Goal: Task Accomplishment & Management: Complete application form

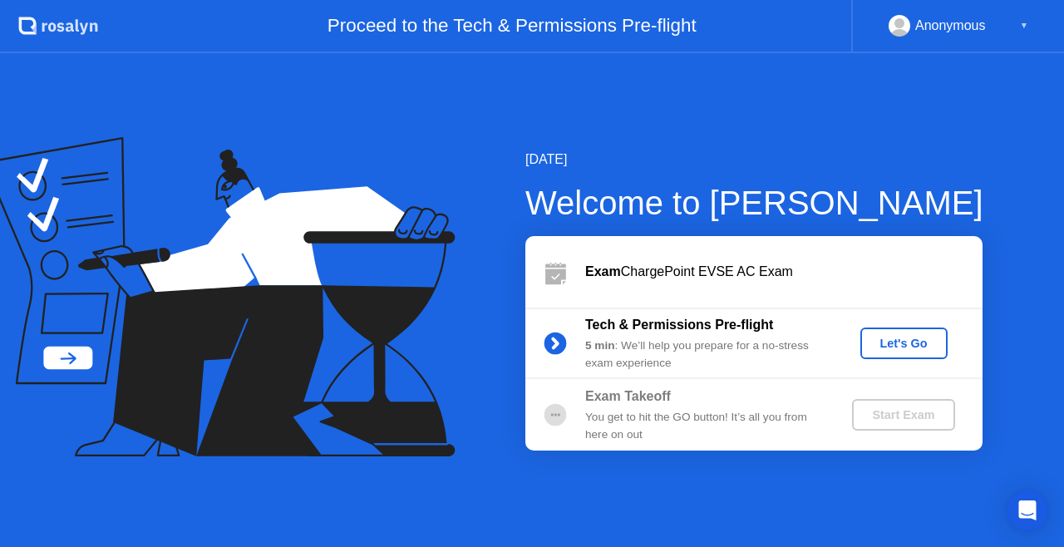
click at [871, 339] on div "Let's Go" at bounding box center [904, 343] width 74 height 13
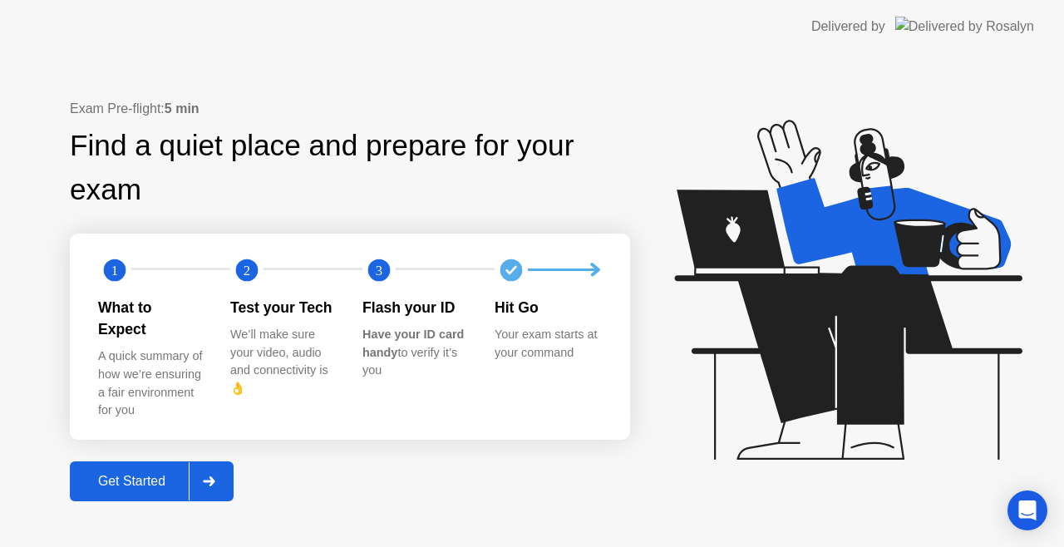
click at [128, 487] on button "Get Started" at bounding box center [152, 482] width 164 height 40
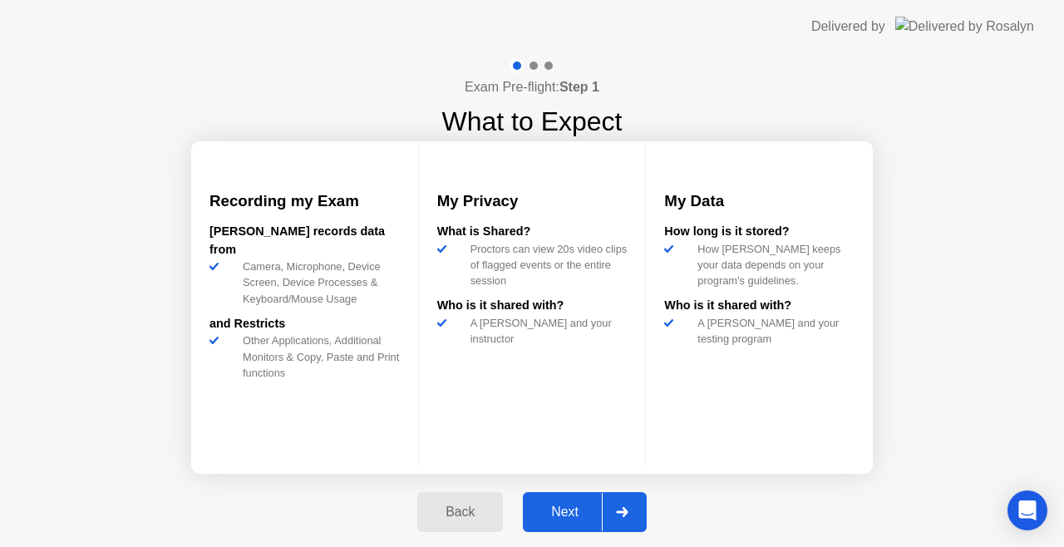
click at [547, 522] on button "Next" at bounding box center [585, 512] width 124 height 40
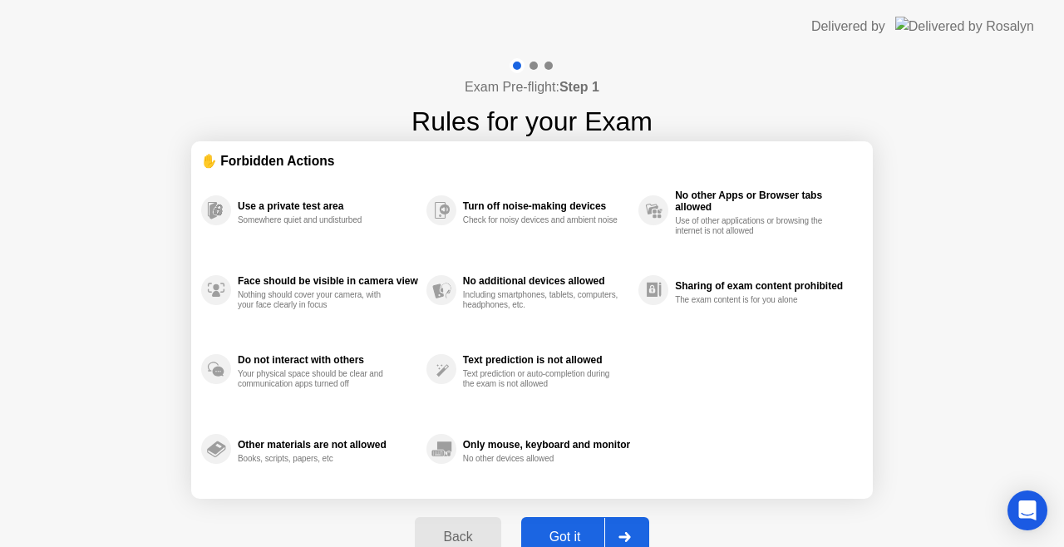
click at [547, 522] on button "Got it" at bounding box center [585, 537] width 128 height 40
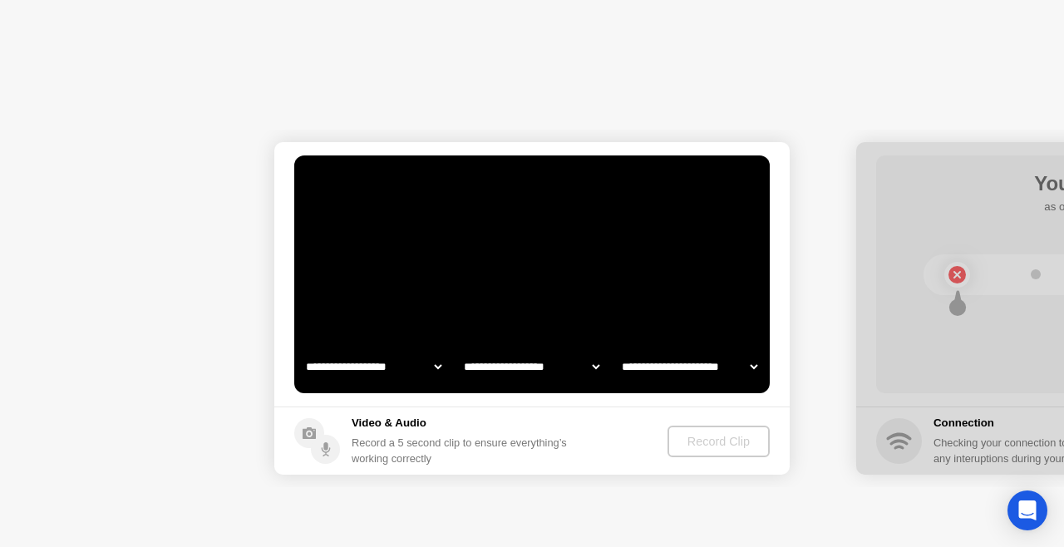
select select "**********"
select select "*******"
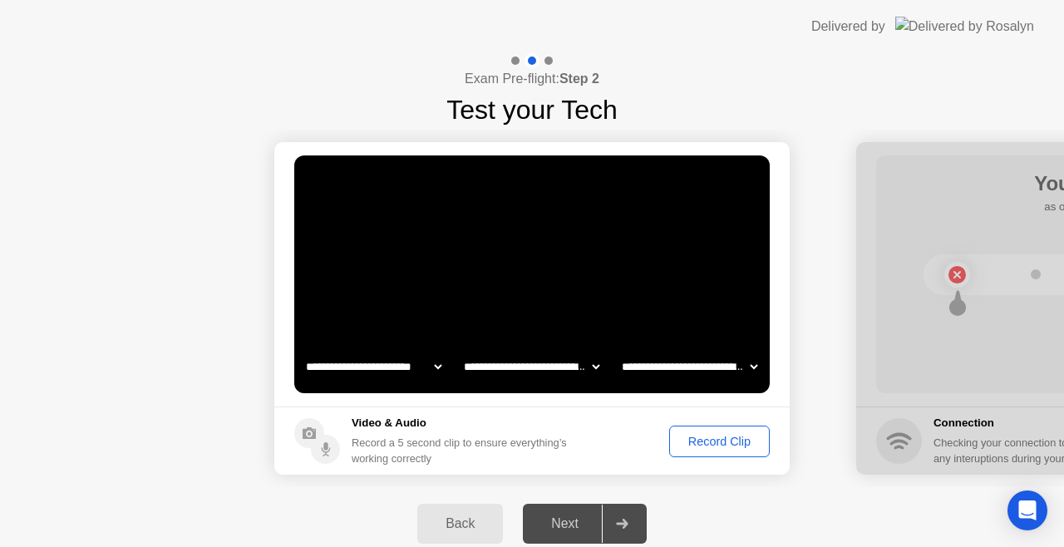
click at [729, 450] on button "Record Clip" at bounding box center [719, 442] width 101 height 32
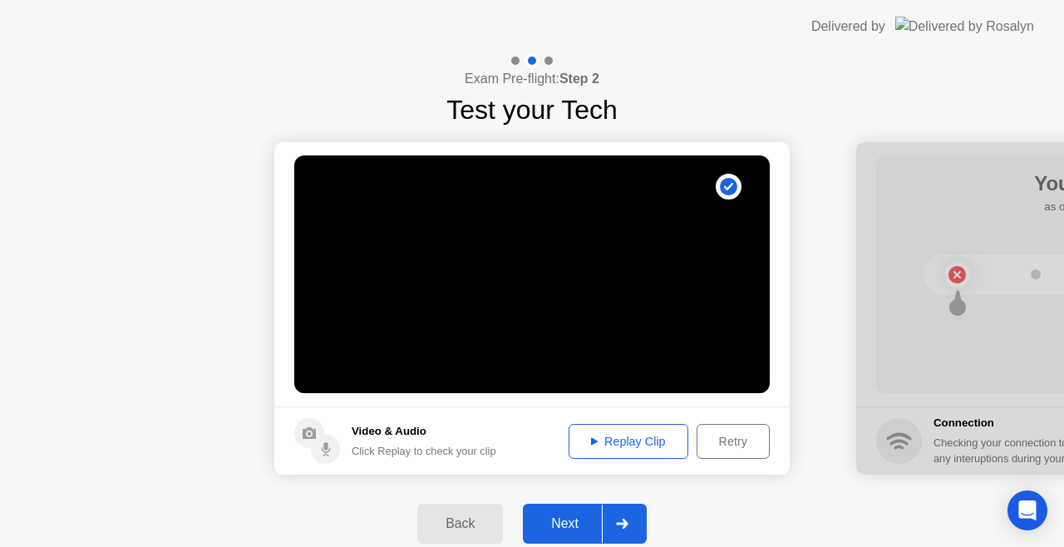
click at [573, 513] on button "Next" at bounding box center [585, 524] width 124 height 40
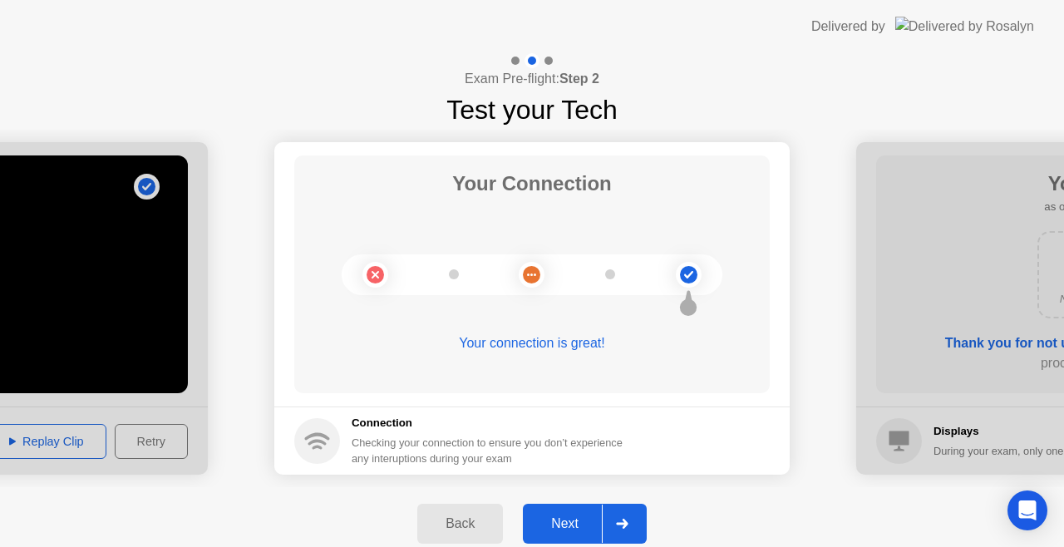
click at [557, 521] on div "Next" at bounding box center [565, 523] width 74 height 15
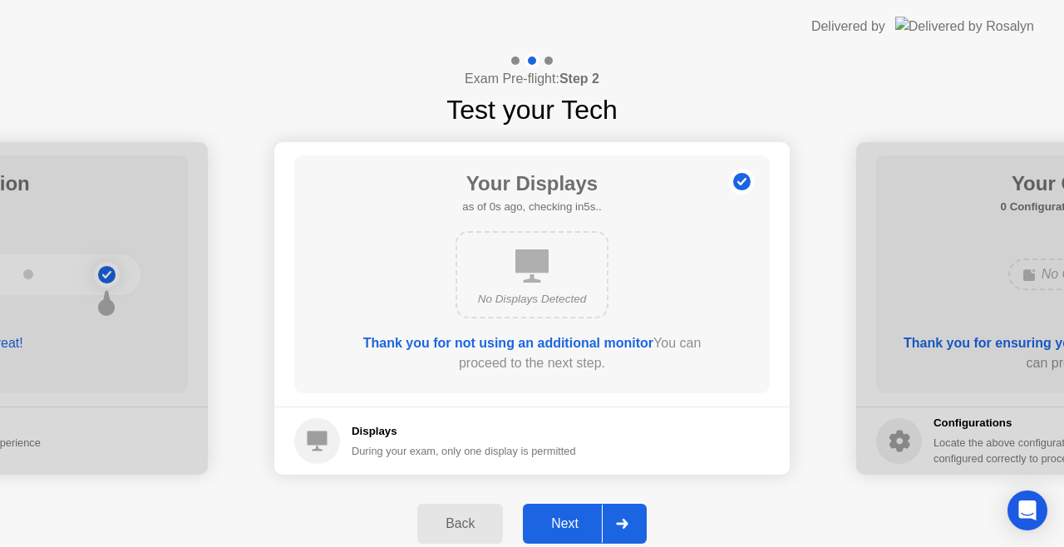
click at [575, 513] on button "Next" at bounding box center [585, 524] width 124 height 40
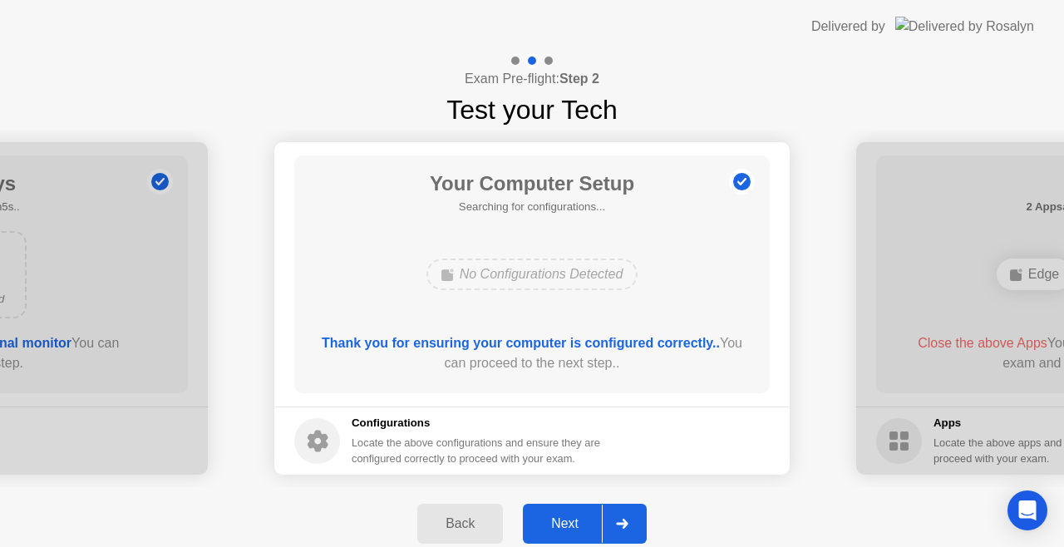
click at [574, 518] on div "Next" at bounding box center [565, 523] width 74 height 15
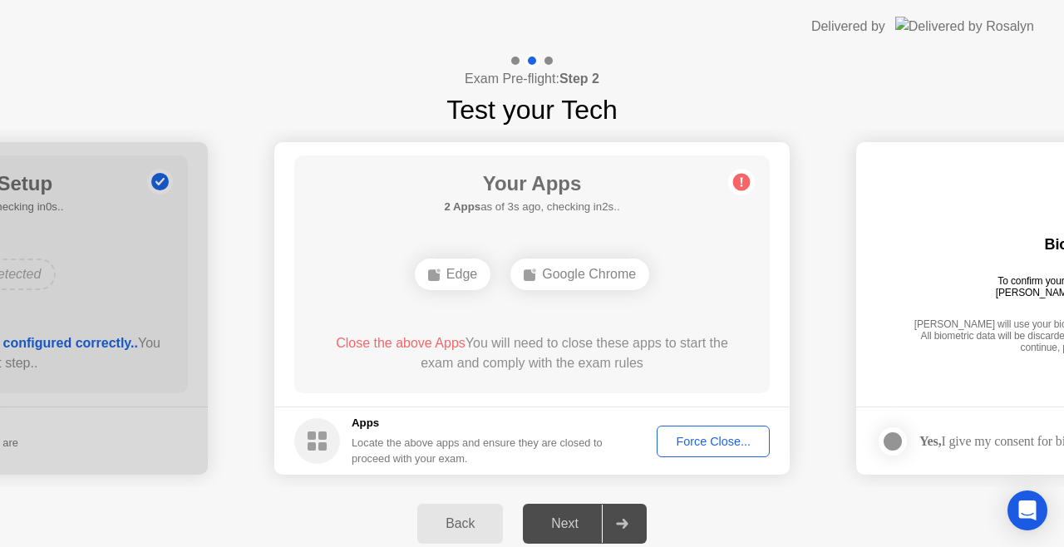
click at [708, 447] on div "Force Close..." at bounding box center [713, 441] width 101 height 13
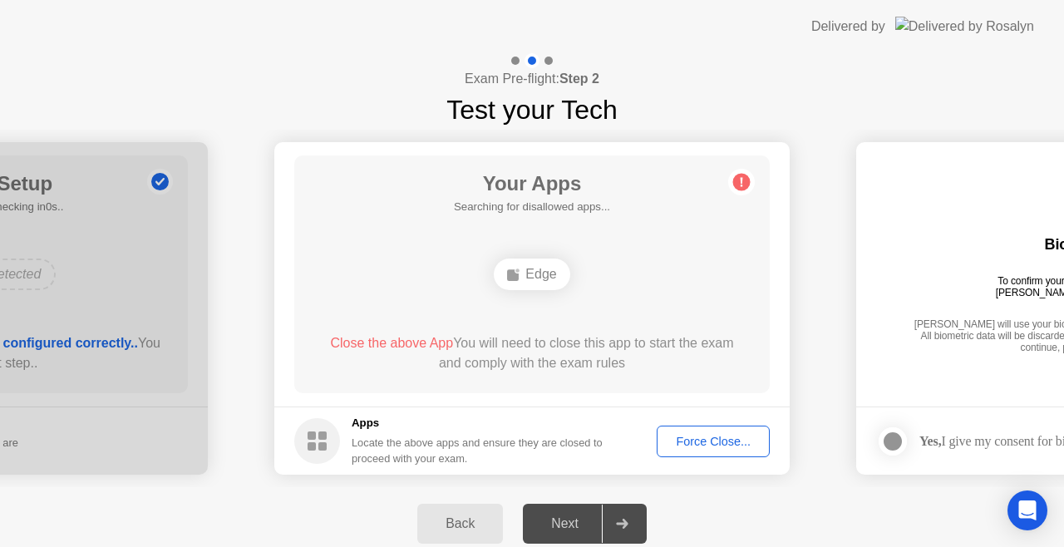
click at [837, 98] on div "Exam Pre-flight: Step 2 Test your Tech" at bounding box center [532, 91] width 1064 height 77
click at [560, 529] on div "Next" at bounding box center [565, 523] width 74 height 15
click at [383, 343] on span "Close the above App" at bounding box center [391, 343] width 123 height 14
click at [533, 277] on div "Edge" at bounding box center [532, 275] width 76 height 32
click at [546, 280] on div "Edge" at bounding box center [532, 275] width 76 height 32
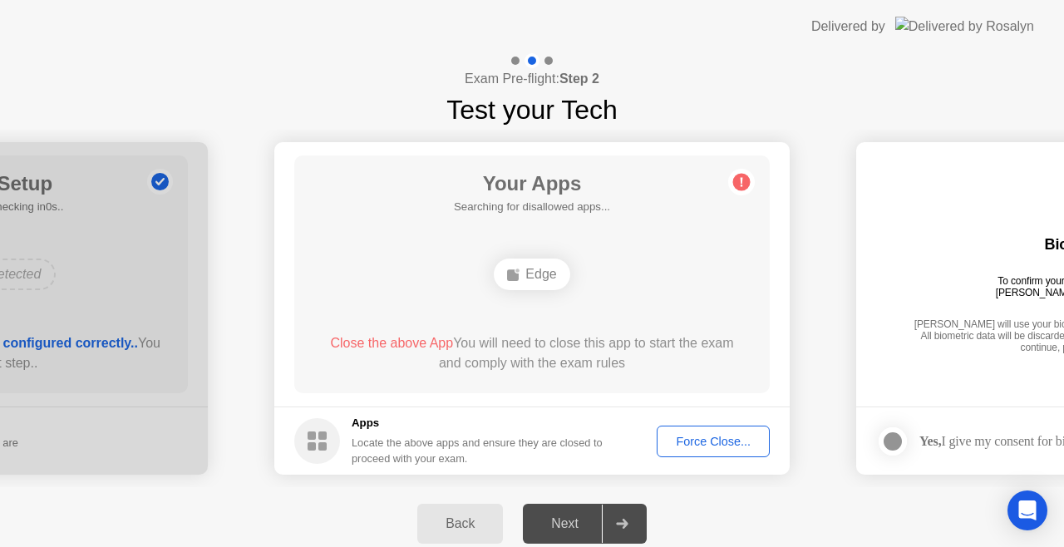
click at [687, 444] on div "Force Close..." at bounding box center [713, 441] width 101 height 13
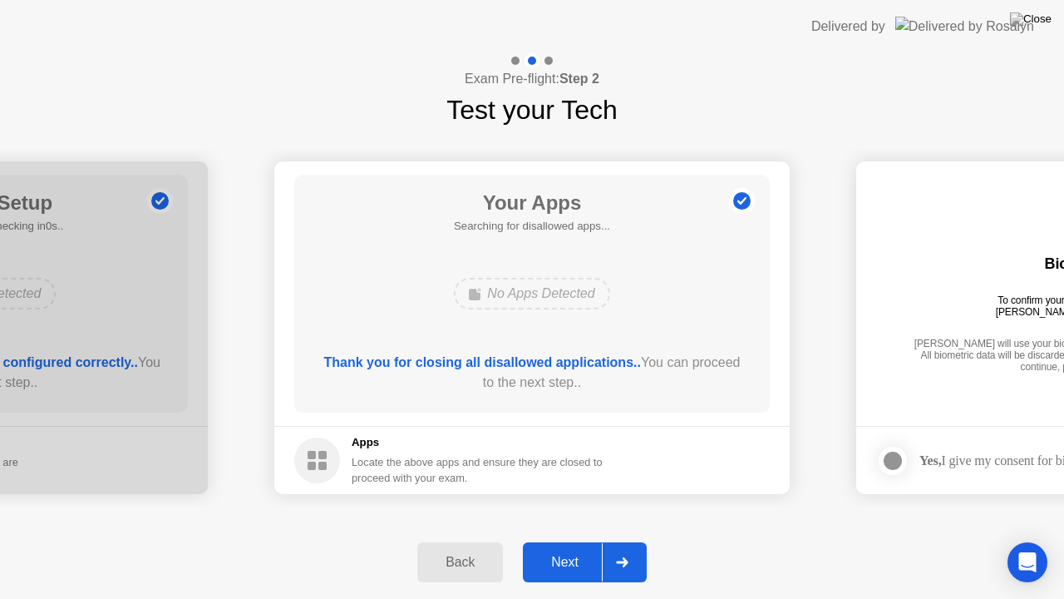
click at [535, 546] on button "Next" at bounding box center [585, 562] width 124 height 40
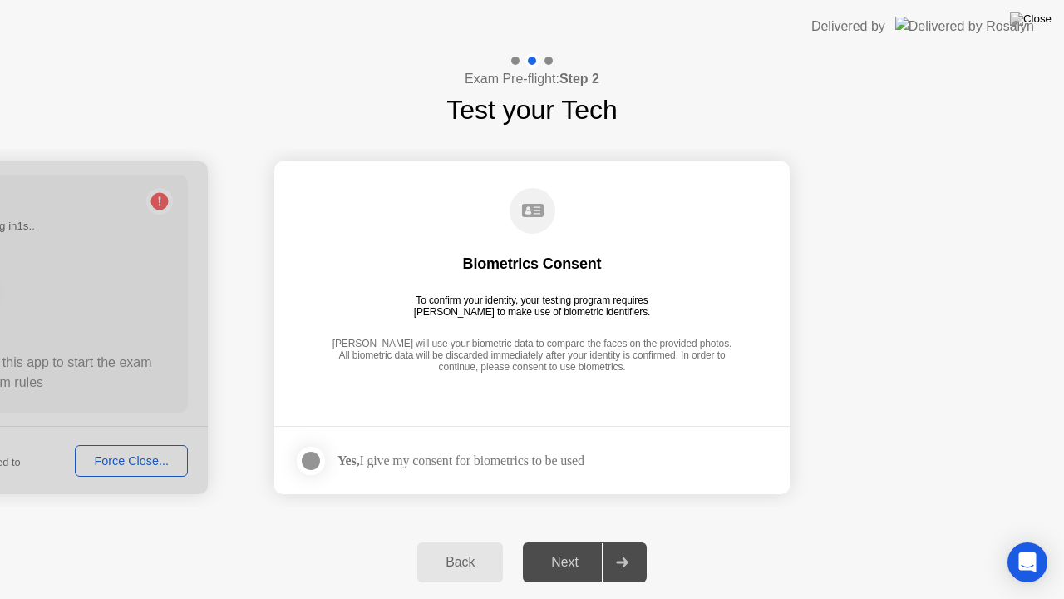
click at [461, 472] on div "Yes, I give my consent for biometrics to be used" at bounding box center [439, 460] width 290 height 33
click at [309, 471] on div at bounding box center [311, 461] width 20 height 20
click at [562, 546] on div "Next" at bounding box center [565, 562] width 74 height 15
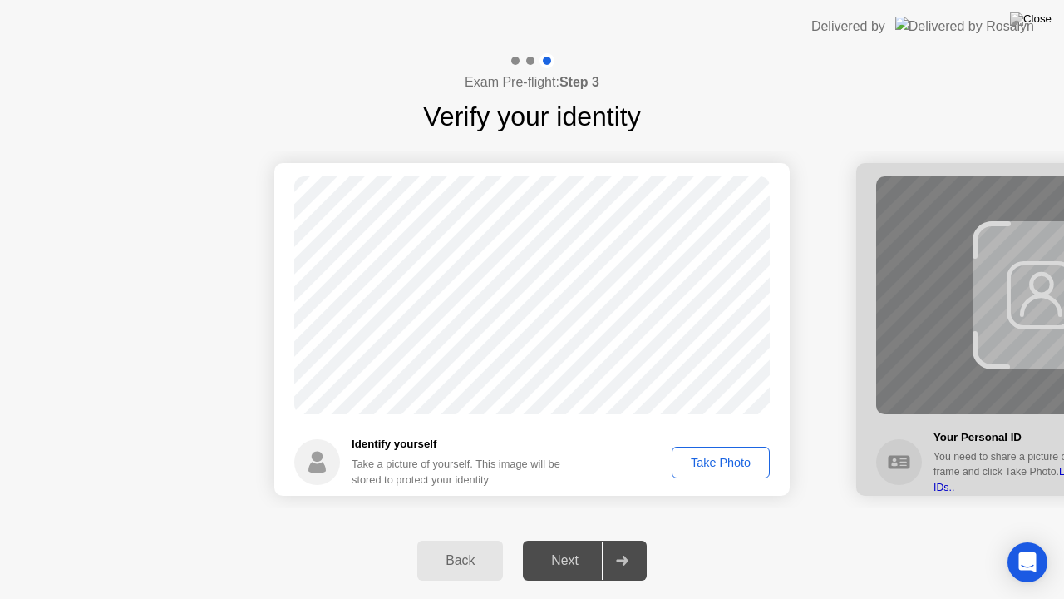
click at [745, 456] on div "Take Photo" at bounding box center [721, 462] width 86 height 13
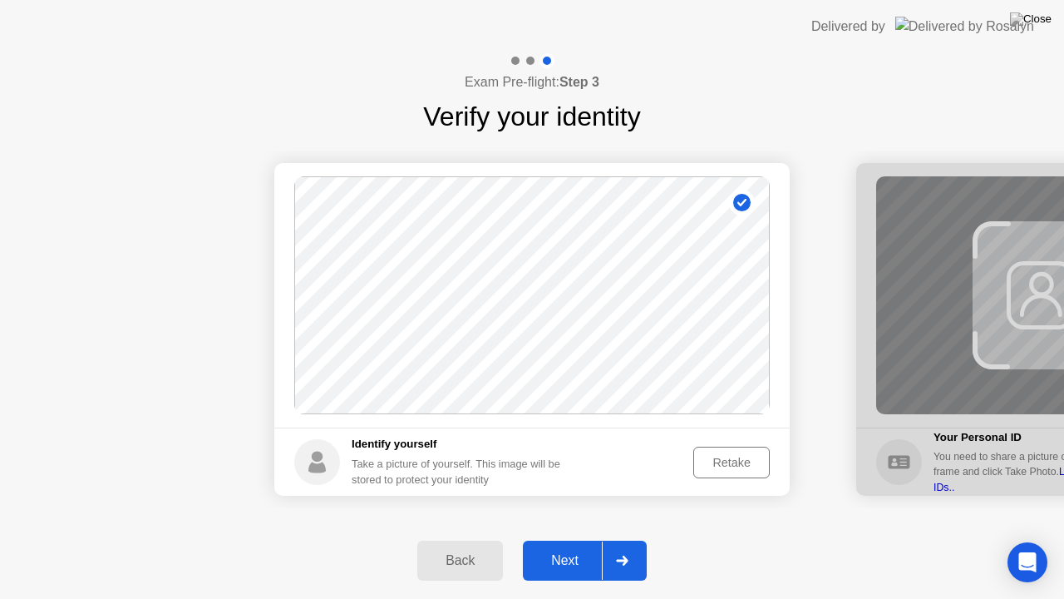
click at [557, 546] on button "Next" at bounding box center [585, 561] width 124 height 40
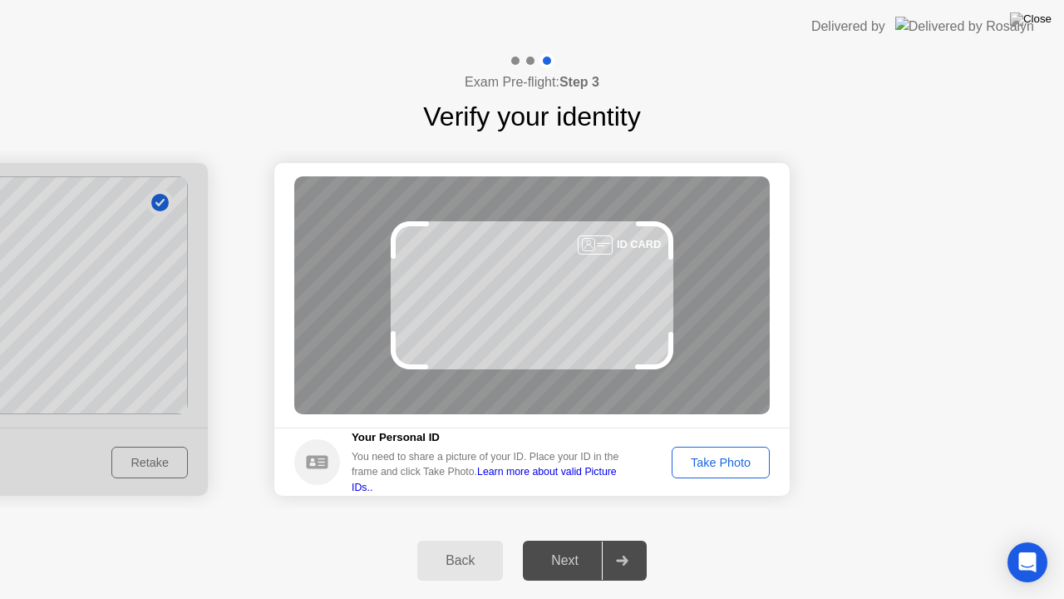
click at [761, 469] on div "Take Photo" at bounding box center [721, 462] width 86 height 13
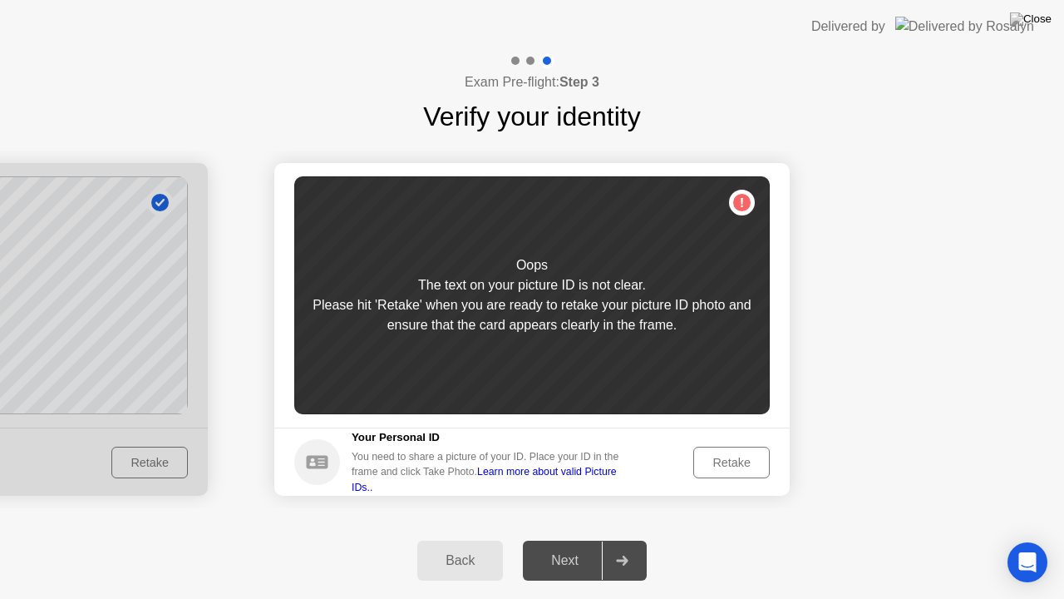
click at [735, 475] on button "Retake" at bounding box center [732, 463] width 77 height 32
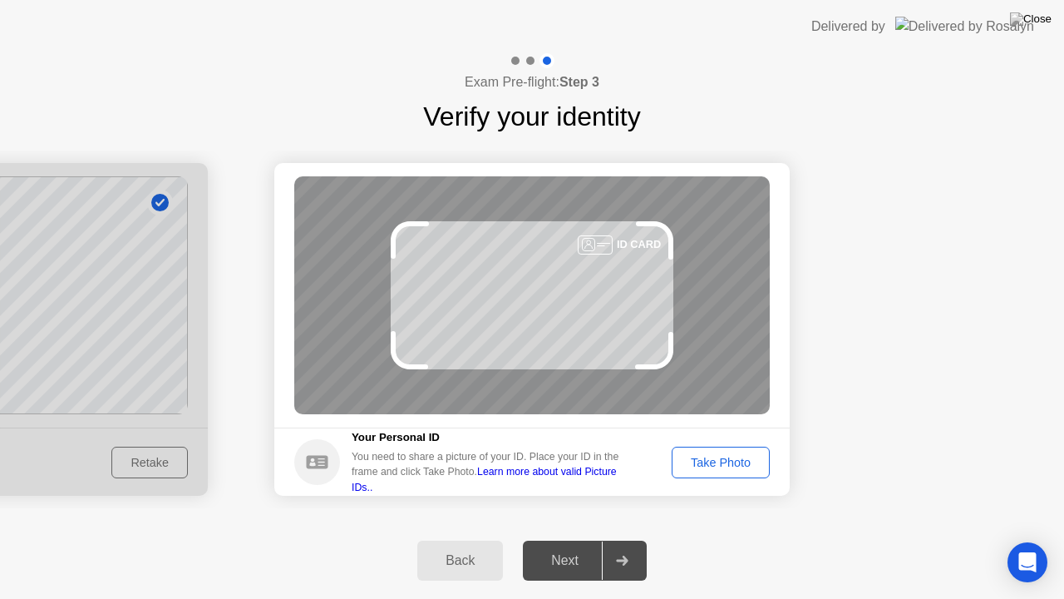
click at [735, 475] on button "Take Photo" at bounding box center [721, 463] width 98 height 32
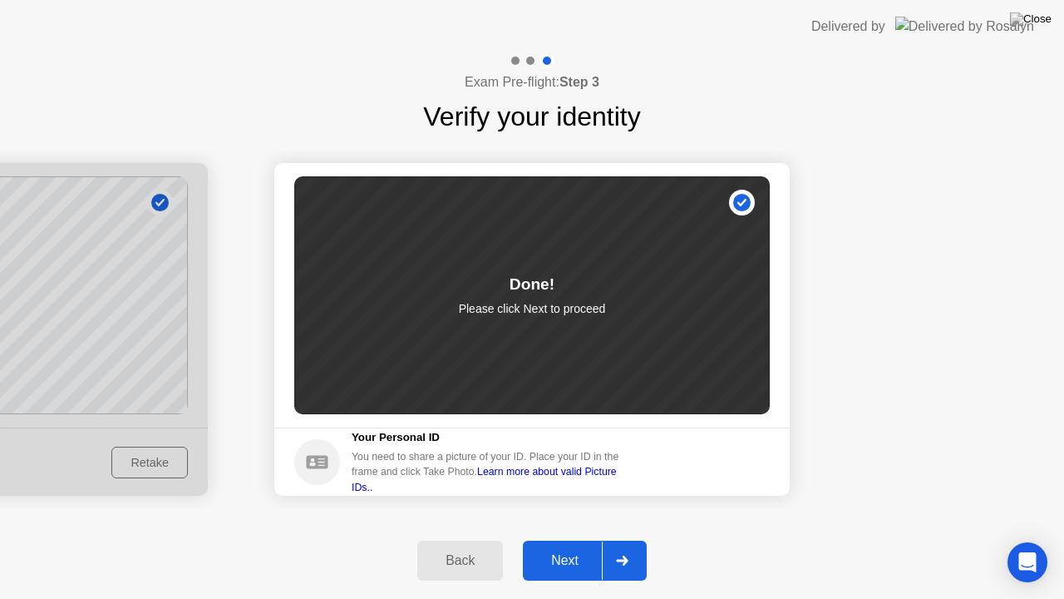
click at [557, 546] on div "Next" at bounding box center [565, 560] width 74 height 15
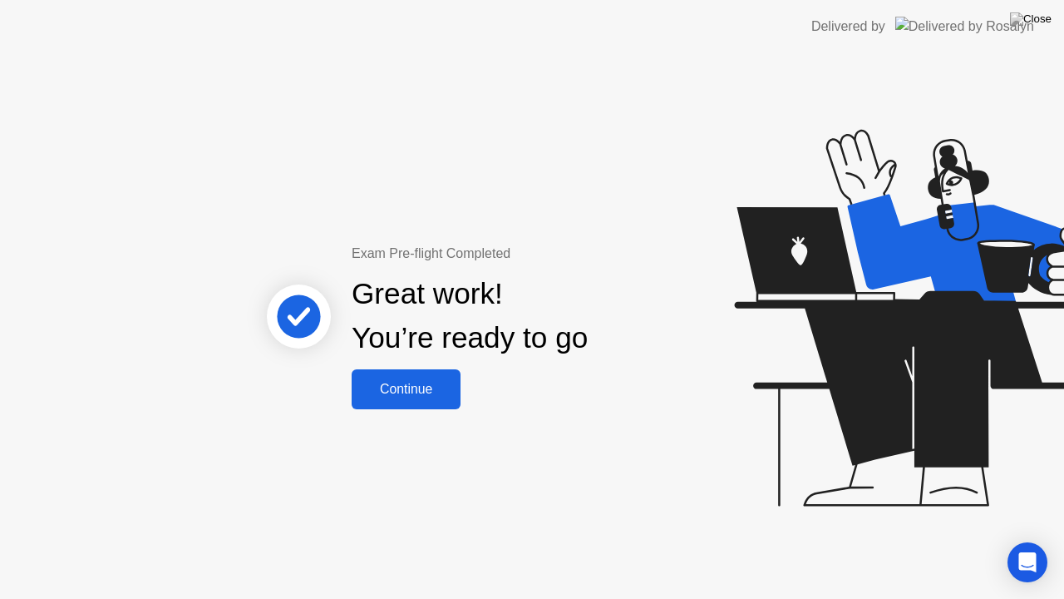
click at [433, 402] on button "Continue" at bounding box center [406, 389] width 109 height 40
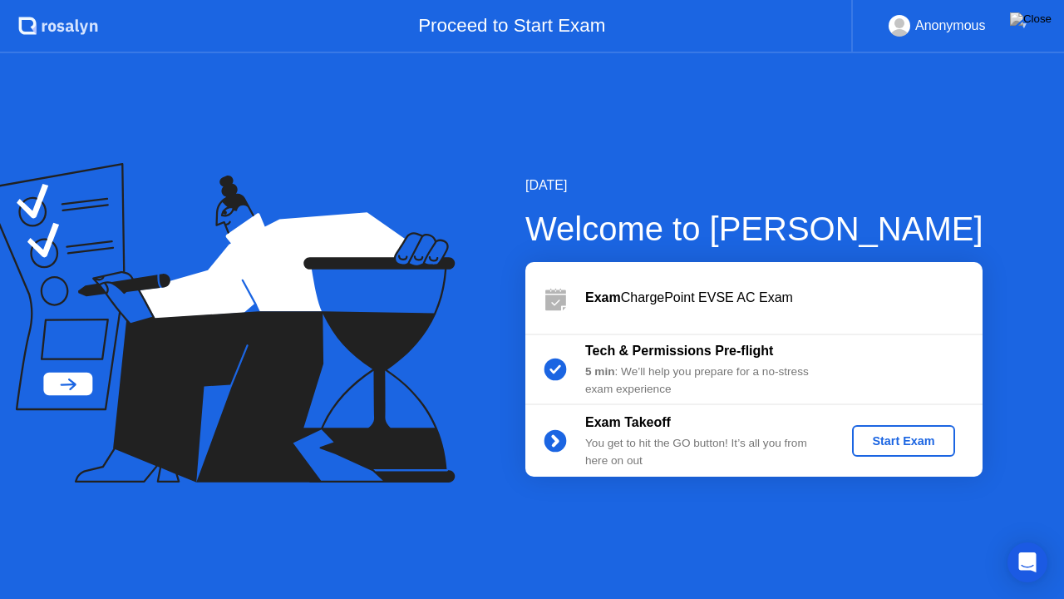
click at [885, 443] on div "Start Exam" at bounding box center [903, 440] width 89 height 13
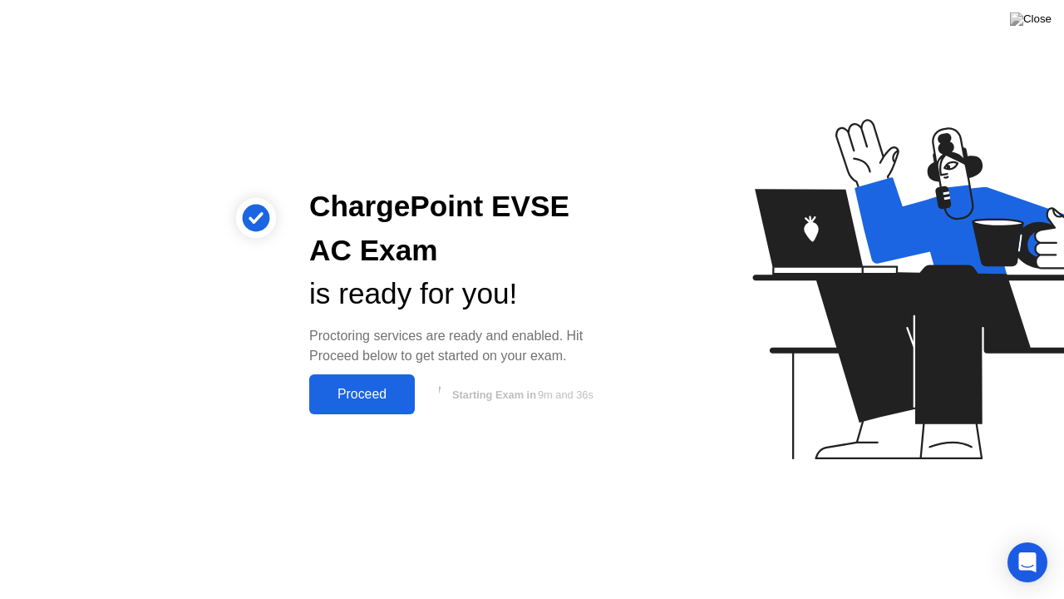
click at [358, 401] on div "Proceed" at bounding box center [362, 394] width 96 height 15
